Goal: Information Seeking & Learning: Find specific fact

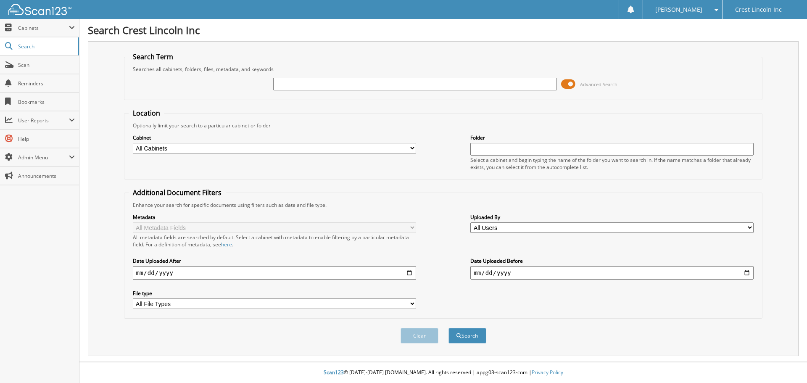
click at [569, 85] on span at bounding box center [568, 84] width 14 height 13
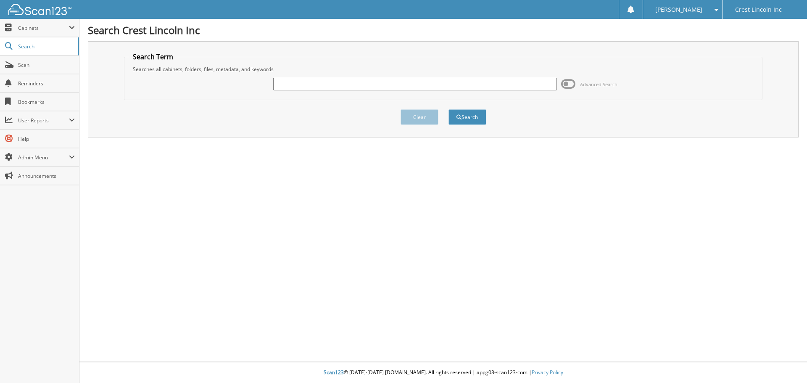
click at [364, 73] on div "Advanced Search" at bounding box center [444, 84] width 630 height 23
click at [333, 81] on input "text" at bounding box center [414, 84] width 283 height 13
type input "CL25816M"
click at [448, 109] on button "Search" at bounding box center [467, 117] width 38 height 16
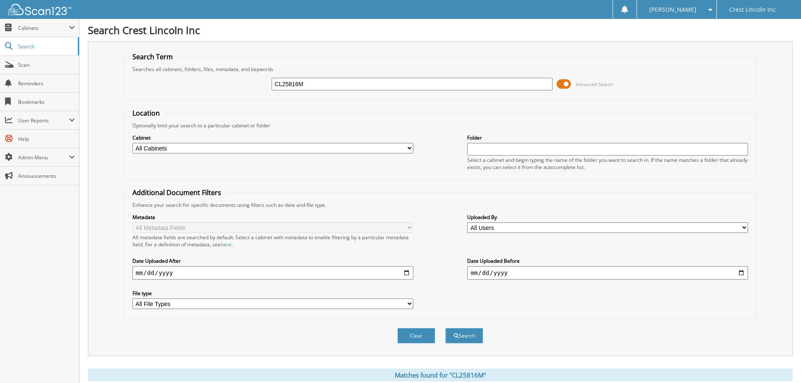
click at [563, 85] on span at bounding box center [563, 84] width 14 height 13
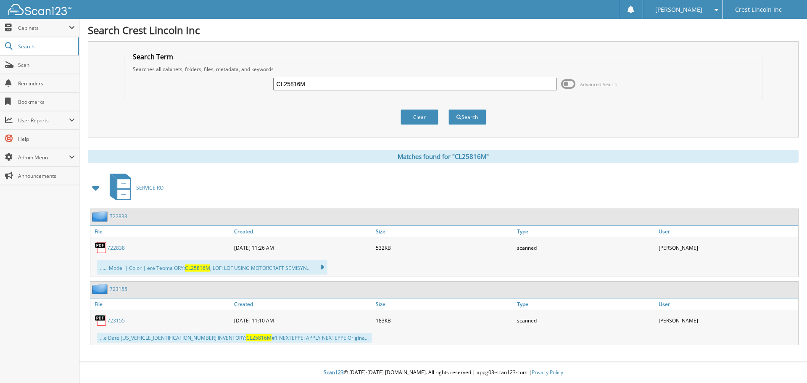
click at [413, 86] on input "CL25816M" at bounding box center [414, 84] width 283 height 13
type input "CL23743"
click at [474, 113] on button "Search" at bounding box center [467, 117] width 38 height 16
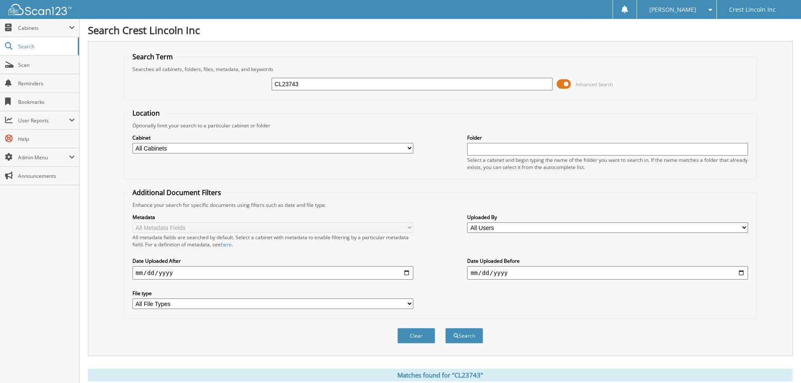
click at [565, 82] on span at bounding box center [563, 84] width 14 height 13
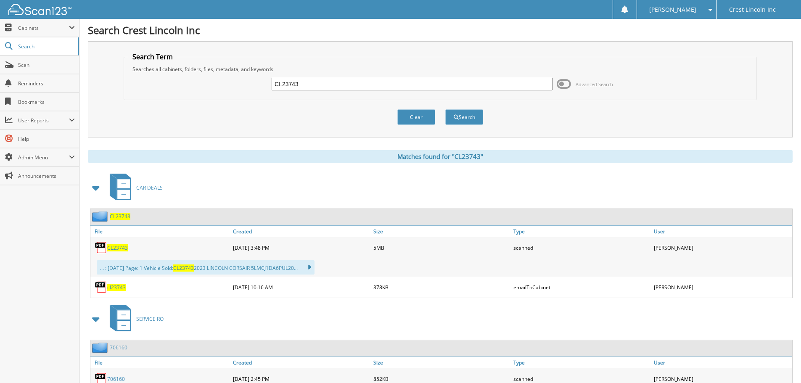
click at [116, 214] on span "CL23743" at bounding box center [120, 216] width 21 height 7
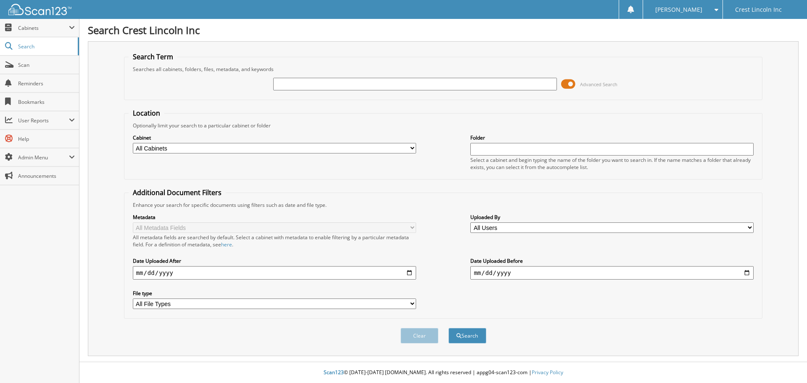
click at [568, 84] on span at bounding box center [568, 84] width 14 height 13
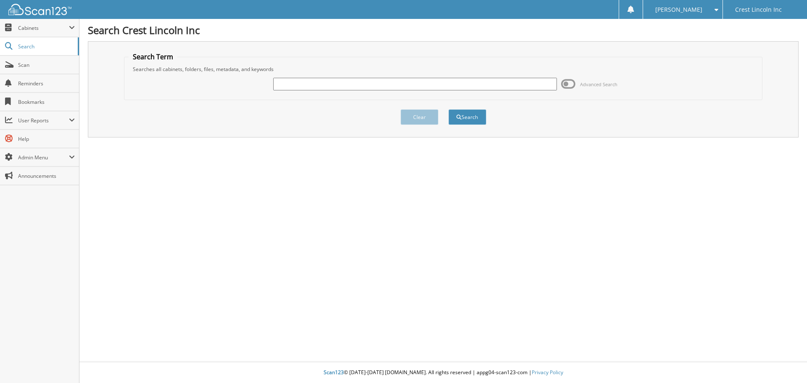
click at [359, 78] on input "text" at bounding box center [414, 84] width 283 height 13
type input "CL24459"
click at [472, 119] on button "Search" at bounding box center [467, 117] width 38 height 16
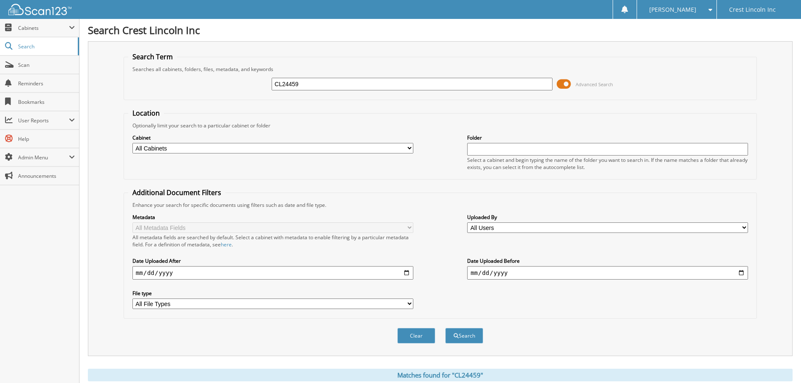
click at [567, 84] on span at bounding box center [563, 84] width 14 height 13
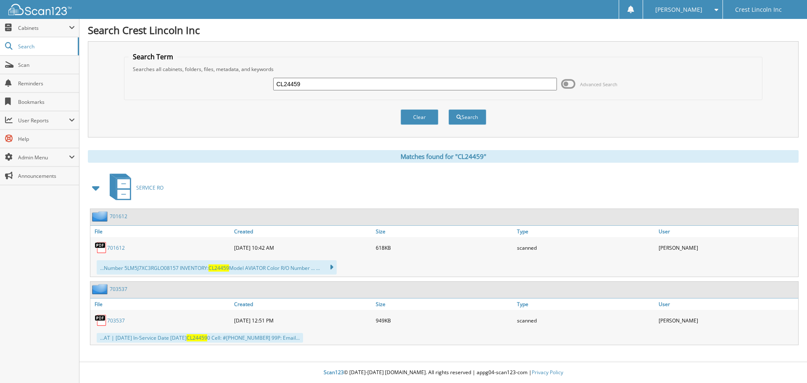
click at [308, 89] on input "CL24459" at bounding box center [414, 84] width 283 height 13
type input "C"
type input "LCTP573"
click at [477, 113] on button "Search" at bounding box center [467, 117] width 38 height 16
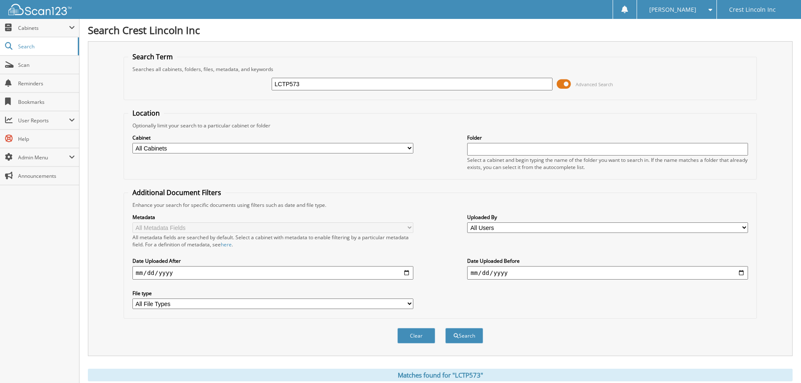
click at [567, 80] on span at bounding box center [563, 84] width 14 height 13
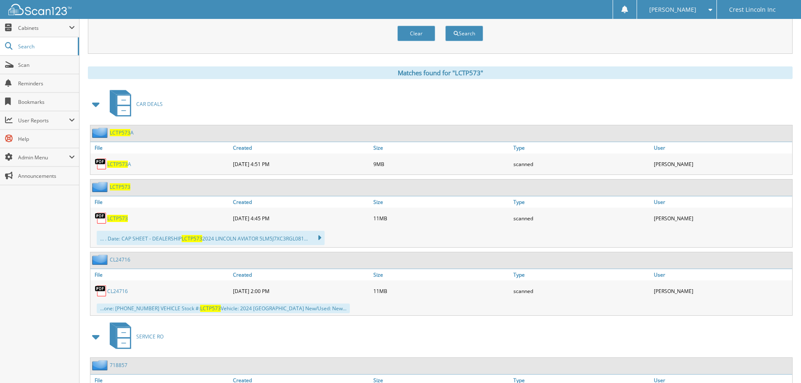
scroll to position [84, 0]
click at [114, 219] on span "LCTP573" at bounding box center [117, 217] width 21 height 7
